Goal: Task Accomplishment & Management: Manage account settings

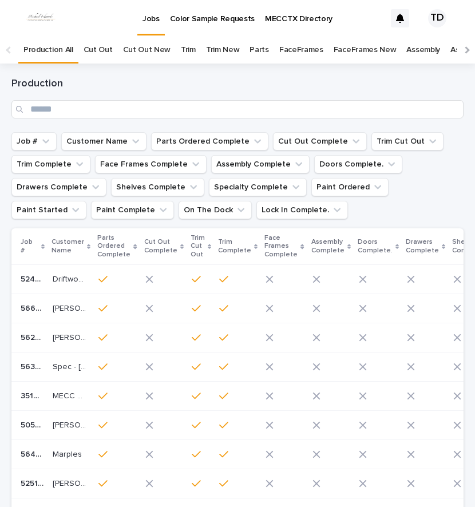
click at [181, 48] on link "Trim" at bounding box center [188, 50] width 15 height 27
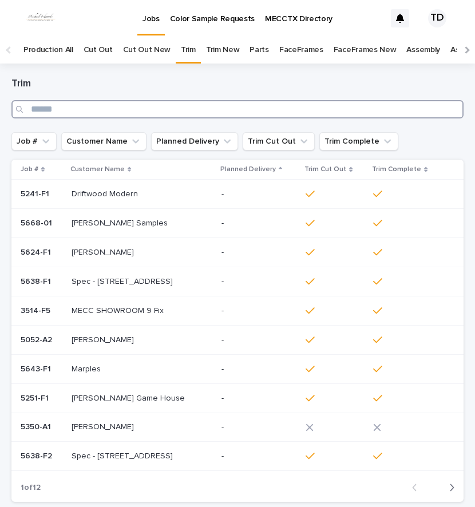
click at [159, 110] on input "Search" at bounding box center [237, 109] width 452 height 18
click at [79, 112] on input "Search" at bounding box center [237, 109] width 452 height 18
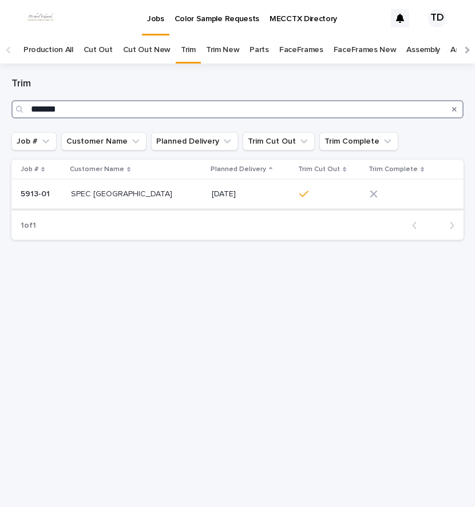
type input "*******"
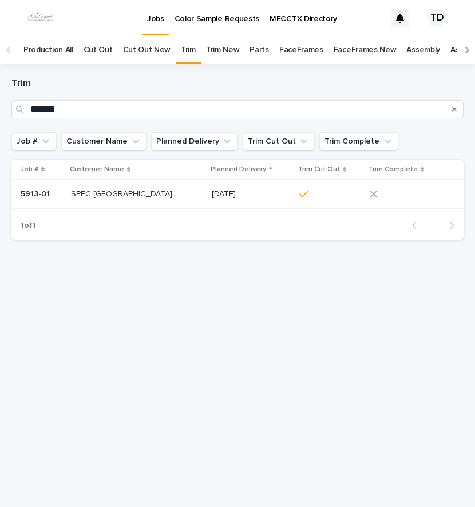
click at [375, 195] on icon at bounding box center [373, 194] width 7 height 7
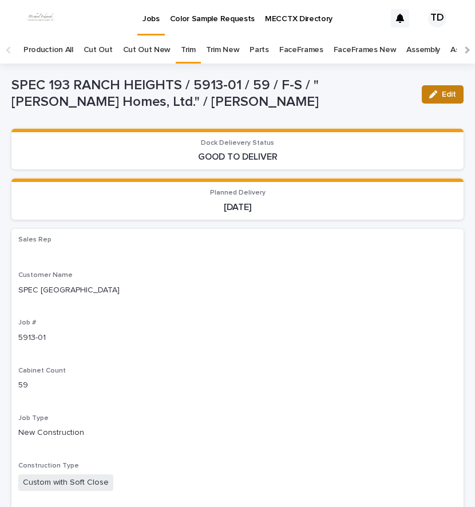
drag, startPoint x: 441, startPoint y: 92, endPoint x: 389, endPoint y: 119, distance: 58.9
click at [442, 92] on span "Edit" at bounding box center [449, 94] width 14 height 8
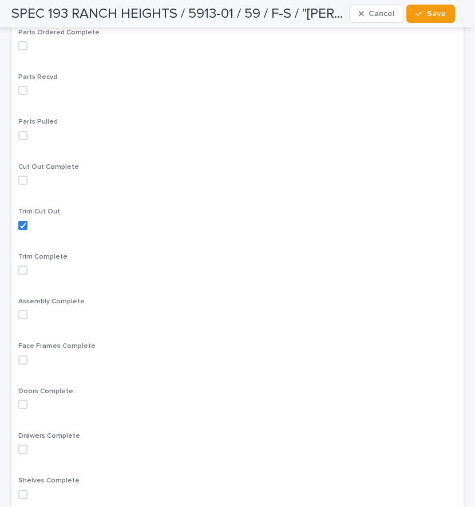
scroll to position [744, 0]
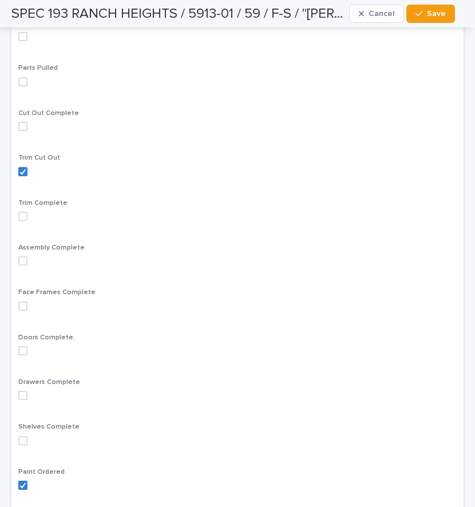
click at [20, 218] on span at bounding box center [22, 216] width 9 height 9
click at [432, 15] on span "Save" at bounding box center [436, 14] width 19 height 8
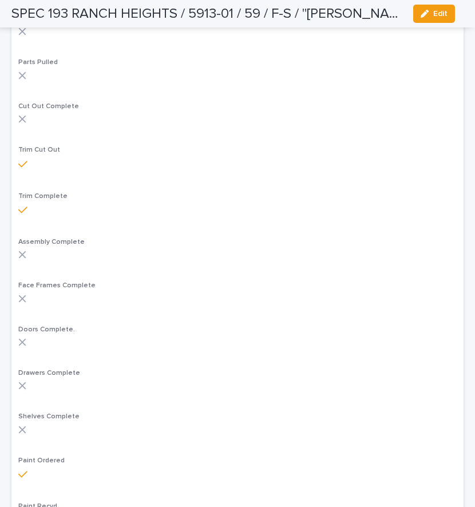
scroll to position [711, 0]
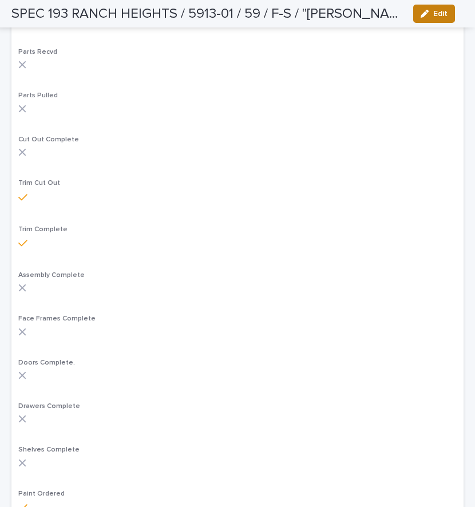
click at [431, 12] on div "button" at bounding box center [427, 14] width 13 height 8
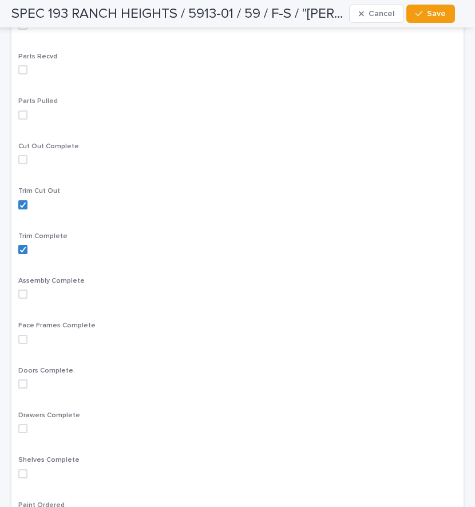
scroll to position [744, 0]
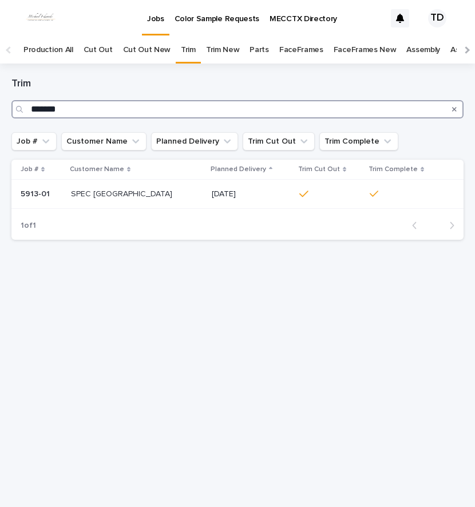
click at [67, 114] on input "*******" at bounding box center [237, 109] width 452 height 18
type input "*******"
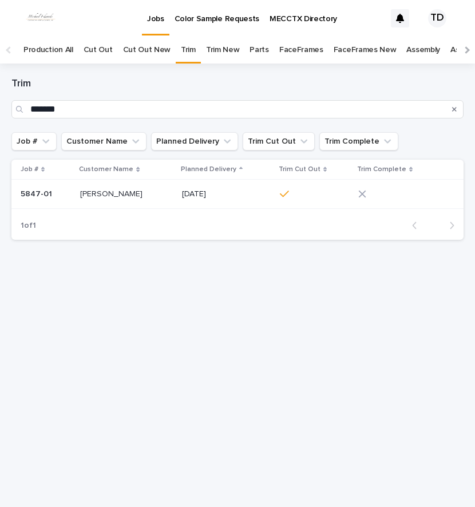
click at [364, 195] on icon at bounding box center [362, 194] width 8 height 8
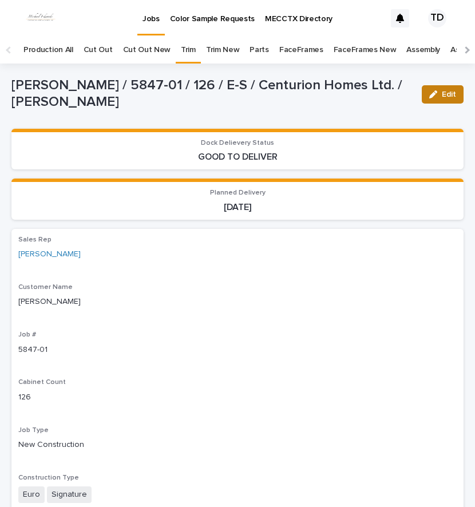
click at [442, 93] on span "Edit" at bounding box center [449, 94] width 14 height 8
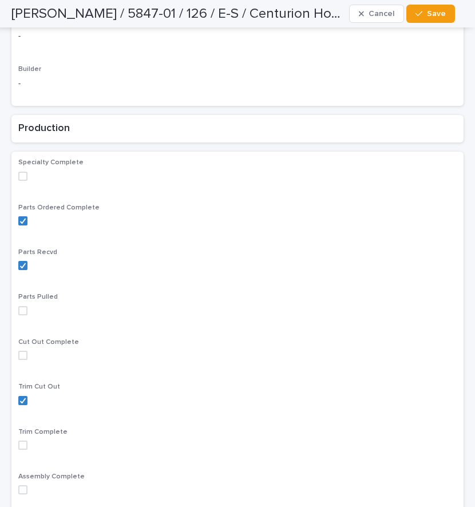
scroll to position [687, 0]
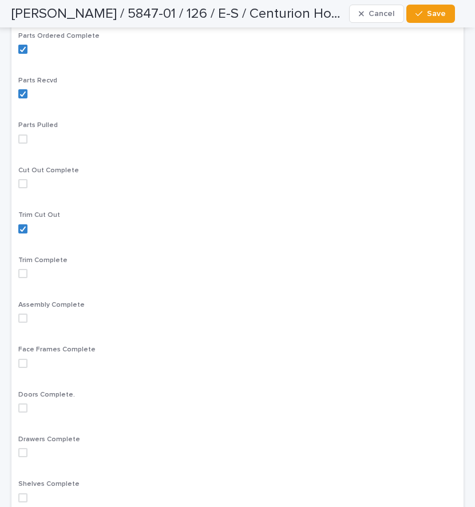
click at [22, 276] on span at bounding box center [22, 273] width 9 height 9
click at [437, 16] on span "Save" at bounding box center [436, 14] width 19 height 8
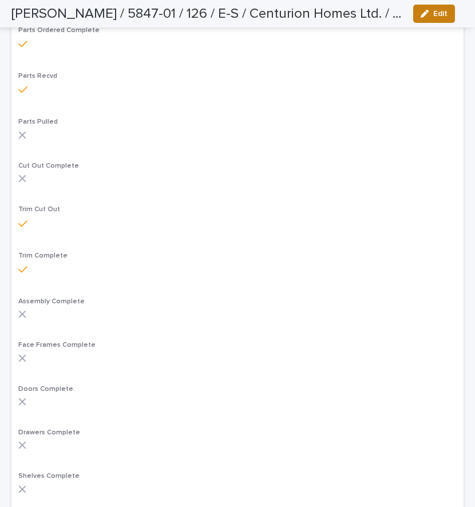
click at [433, 19] on button "Edit" at bounding box center [434, 14] width 42 height 18
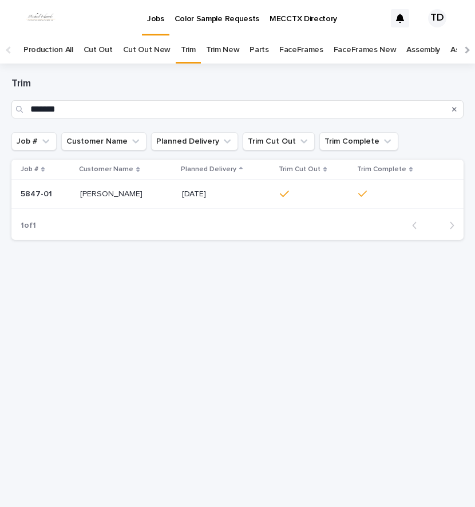
click at [454, 109] on icon "Search" at bounding box center [454, 109] width 5 height 5
